Goal: Transaction & Acquisition: Purchase product/service

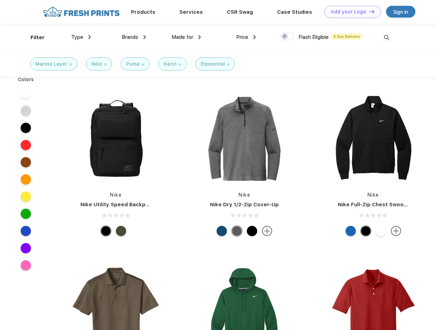
click at [350, 12] on link "Add your Logo Design Tool" at bounding box center [352, 12] width 57 height 12
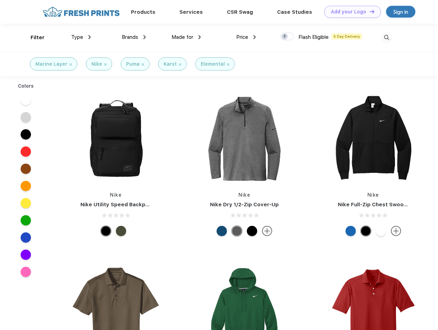
click at [0, 0] on div "Design Tool" at bounding box center [0, 0] width 0 height 0
click at [369, 11] on link "Add your Logo Design Tool" at bounding box center [352, 12] width 57 height 12
click at [33, 37] on div "Filter" at bounding box center [38, 38] width 14 height 8
click at [81, 37] on span "Type" at bounding box center [77, 37] width 12 height 6
click at [134, 37] on span "Brands" at bounding box center [130, 37] width 16 height 6
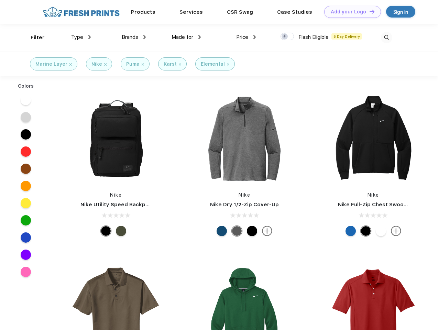
click at [186, 37] on span "Made for" at bounding box center [183, 37] width 22 height 6
click at [246, 37] on span "Price" at bounding box center [242, 37] width 12 height 6
click at [287, 37] on div at bounding box center [286, 37] width 13 height 8
click at [285, 37] on input "checkbox" at bounding box center [282, 34] width 4 height 4
click at [386, 37] on img at bounding box center [386, 37] width 11 height 11
